Goal: Navigation & Orientation: Find specific page/section

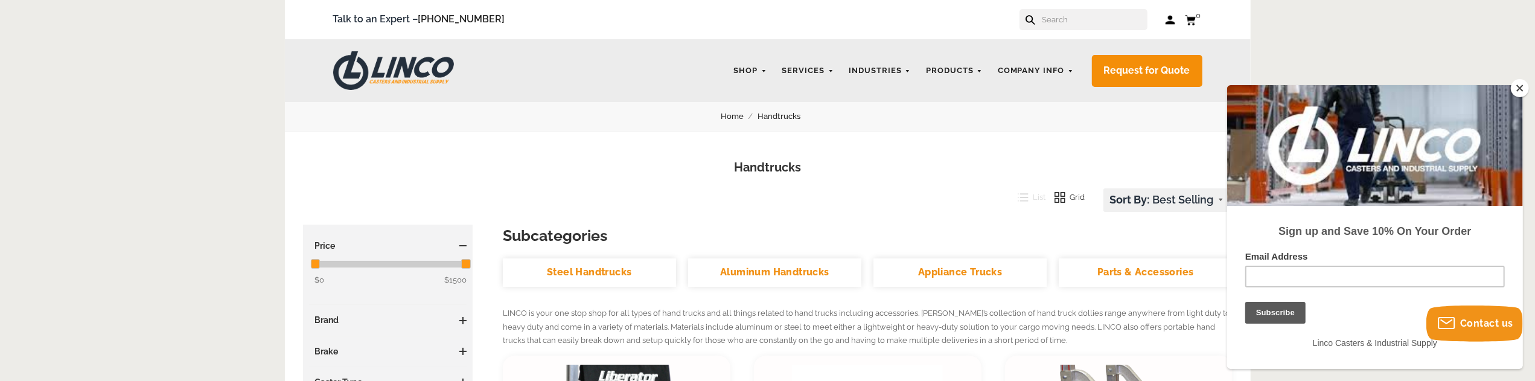
click at [597, 273] on link "Steel Handtrucks" at bounding box center [589, 272] width 173 height 28
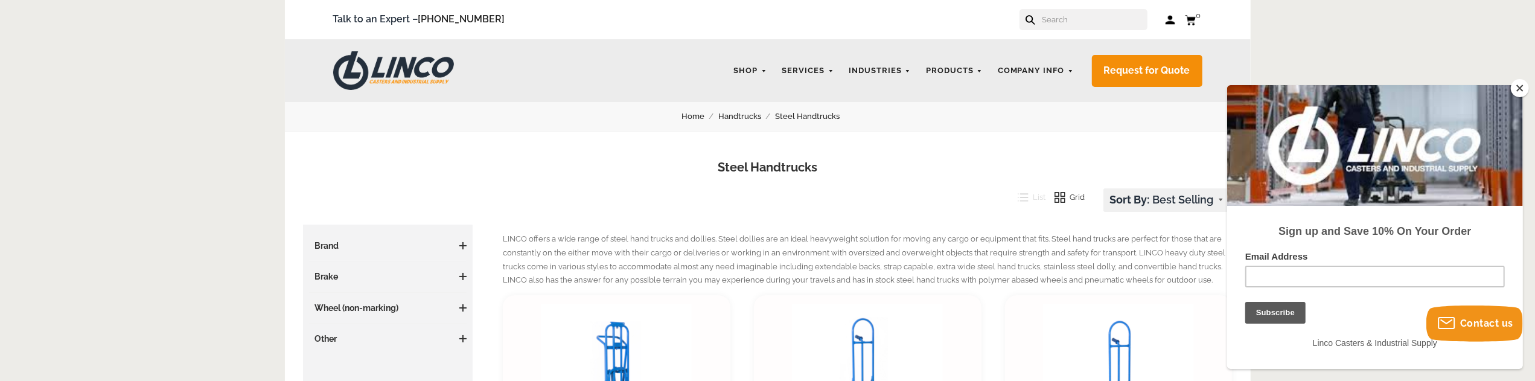
click at [739, 114] on link "Handtrucks" at bounding box center [746, 116] width 57 height 13
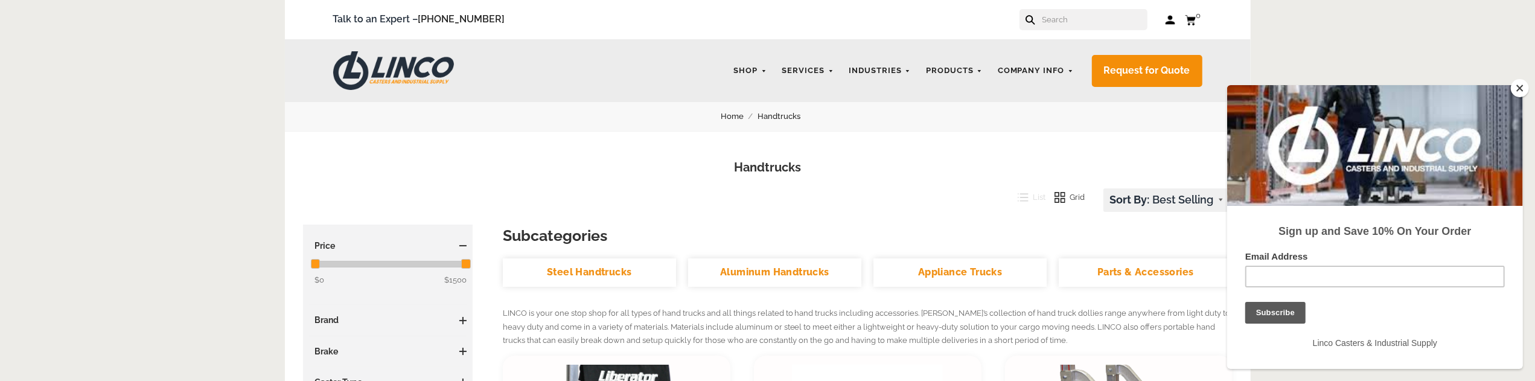
click at [805, 278] on link "Aluminum Handtrucks" at bounding box center [774, 272] width 173 height 28
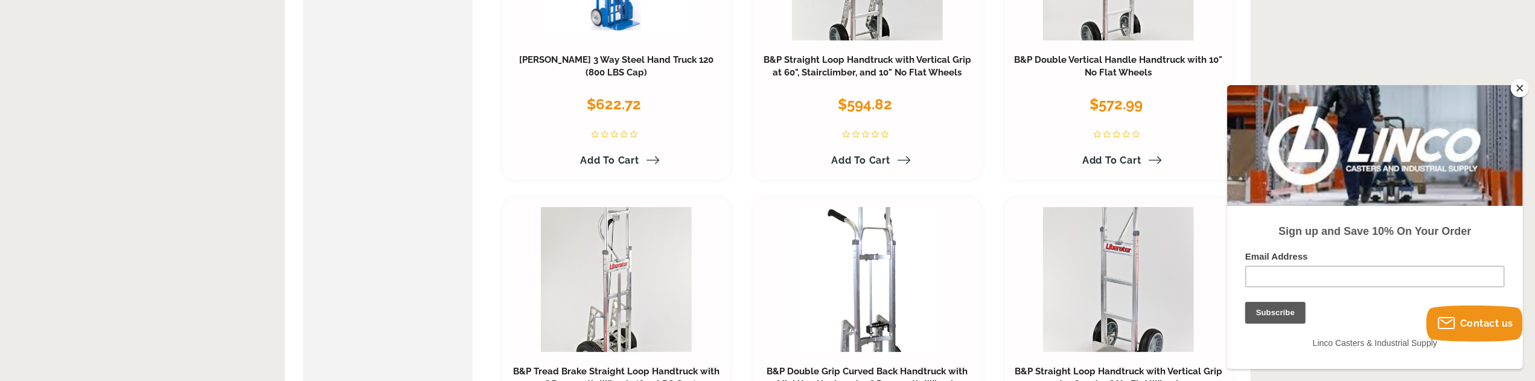
scroll to position [664, 0]
